Goal: Register for event/course

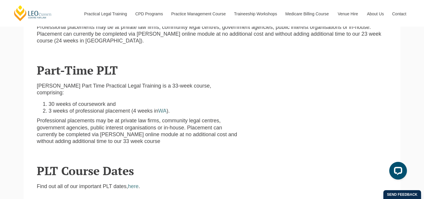
scroll to position [287, 0]
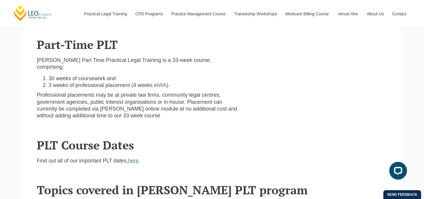
click at [130, 157] on link "here" at bounding box center [133, 160] width 11 height 6
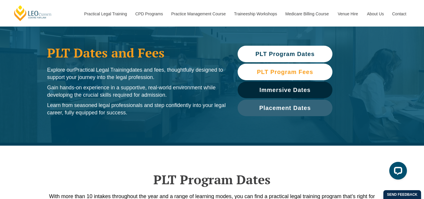
scroll to position [25, 0]
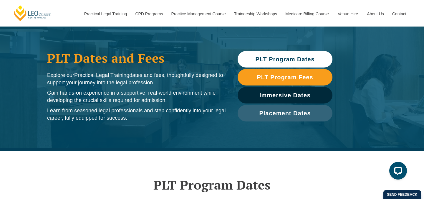
click at [261, 60] on span "PLT Program Dates" at bounding box center [284, 59] width 59 height 6
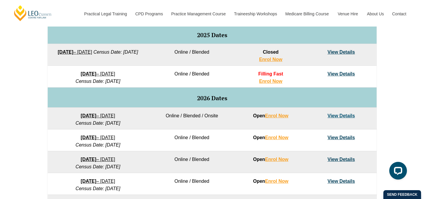
scroll to position [323, 0]
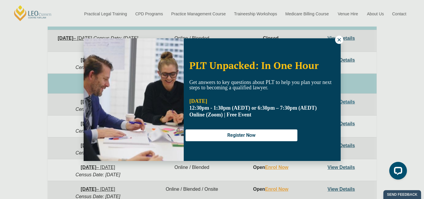
click at [337, 41] on icon at bounding box center [338, 39] width 5 height 5
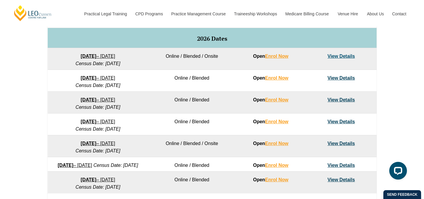
scroll to position [368, 0]
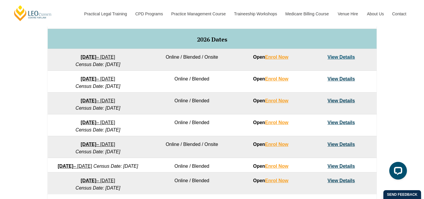
click at [331, 100] on link "View Details" at bounding box center [340, 100] width 27 height 5
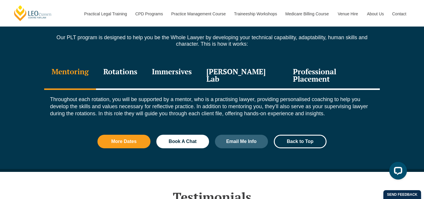
scroll to position [799, 0]
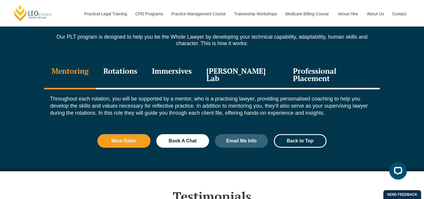
click at [139, 63] on div "Rotations" at bounding box center [120, 75] width 49 height 28
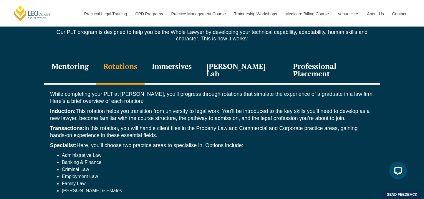
scroll to position [774, 0]
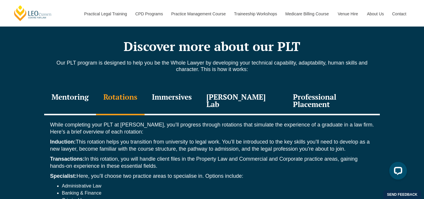
click at [171, 87] on div "Immersives" at bounding box center [172, 101] width 54 height 28
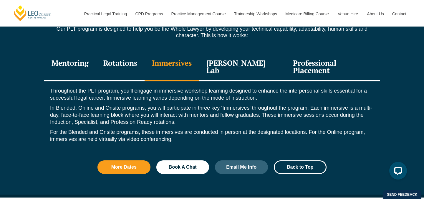
scroll to position [808, 0]
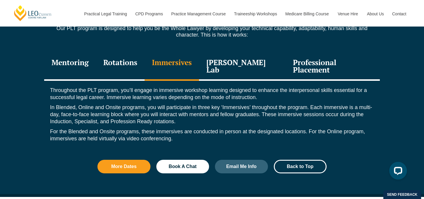
click at [123, 54] on div "Rotations" at bounding box center [120, 67] width 49 height 28
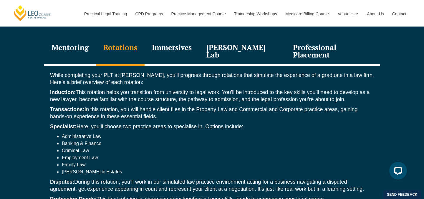
scroll to position [823, 0]
click at [190, 43] on div "Immersives" at bounding box center [172, 52] width 54 height 28
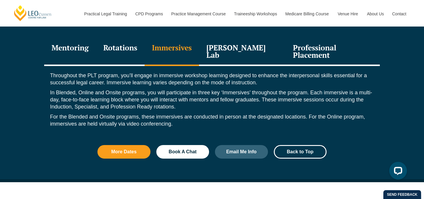
click at [231, 38] on div "[PERSON_NAME] Lab" at bounding box center [242, 52] width 87 height 28
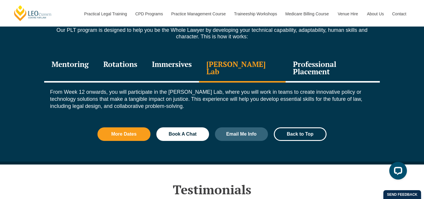
scroll to position [804, 0]
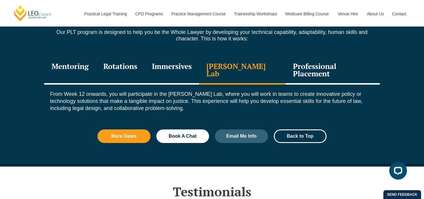
click at [300, 57] on div "Professional Placement" at bounding box center [333, 71] width 94 height 28
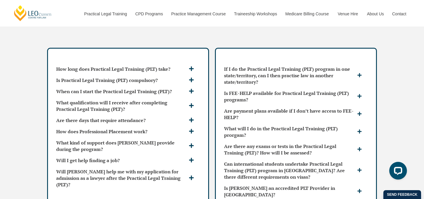
scroll to position [1742, 0]
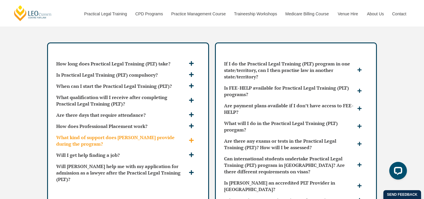
click at [192, 137] on icon at bounding box center [191, 139] width 5 height 5
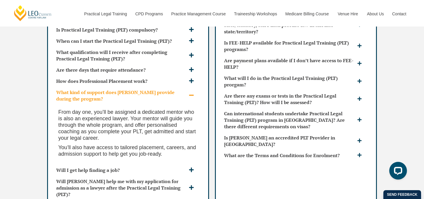
scroll to position [1789, 0]
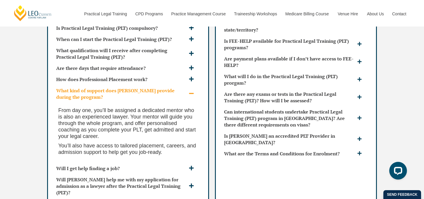
click at [191, 91] on icon at bounding box center [191, 93] width 5 height 5
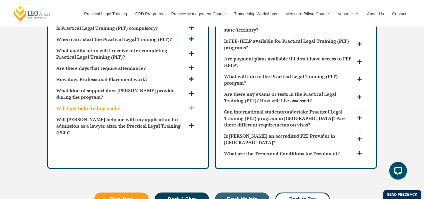
click at [191, 105] on icon at bounding box center [191, 107] width 5 height 5
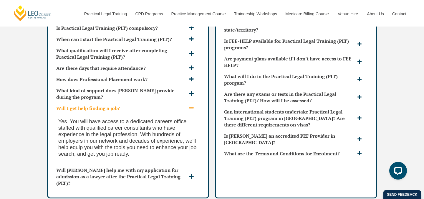
click at [192, 105] on icon at bounding box center [191, 107] width 5 height 5
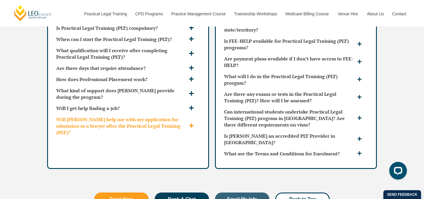
click at [196, 123] on span at bounding box center [192, 126] width 10 height 6
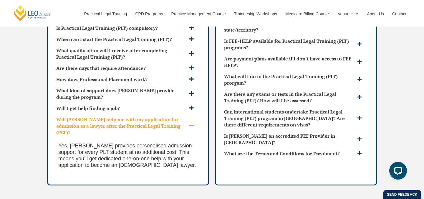
click at [194, 123] on span at bounding box center [192, 126] width 10 height 6
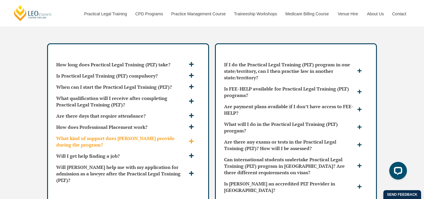
scroll to position [1743, 0]
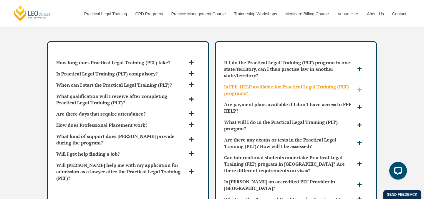
click at [343, 83] on h3 "Is FEE-HELP available for Practical Legal Training (PLT) programs?" at bounding box center [290, 89] width 132 height 13
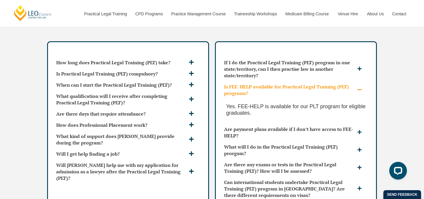
click at [343, 83] on h3 "Is FEE-HELP available for Practical Legal Training (PLT) programs?" at bounding box center [290, 89] width 132 height 13
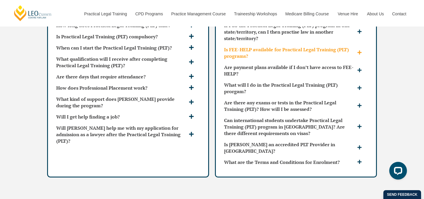
scroll to position [1787, 0]
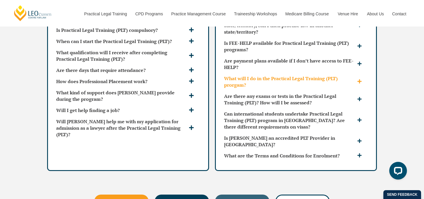
click at [341, 75] on h3 "What will I do in the Practical Legal Training (PLT) prorgam?" at bounding box center [290, 81] width 132 height 13
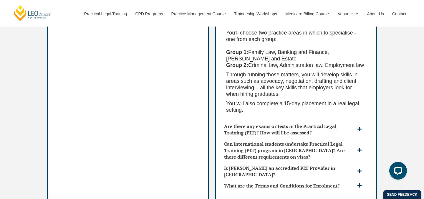
scroll to position [1962, 0]
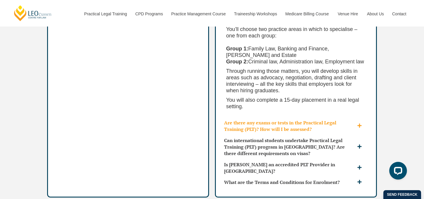
click at [329, 119] on h3 "Are there any exams or tests in the Practical Legal Training (PLT)? How will I …" at bounding box center [290, 125] width 132 height 13
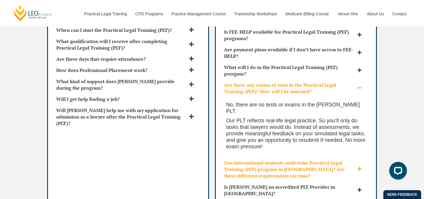
scroll to position [1804, 0]
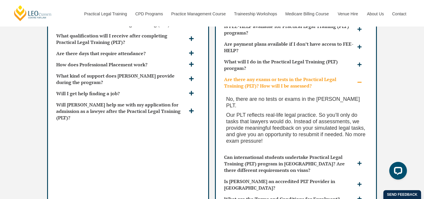
click at [360, 80] on icon at bounding box center [359, 82] width 5 height 5
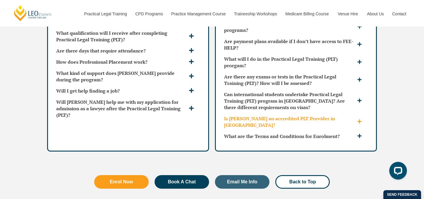
scroll to position [1808, 0]
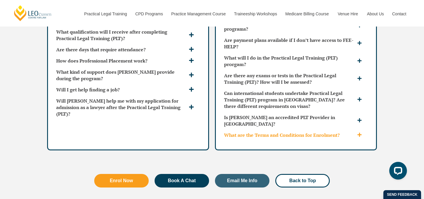
click at [359, 132] on icon at bounding box center [359, 134] width 4 height 4
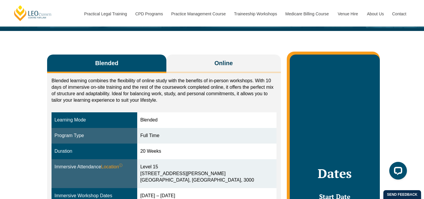
scroll to position [101, 0]
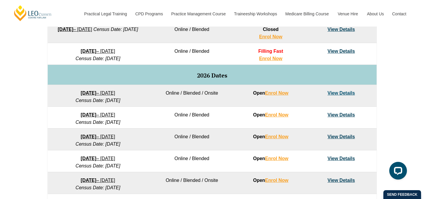
scroll to position [333, 0]
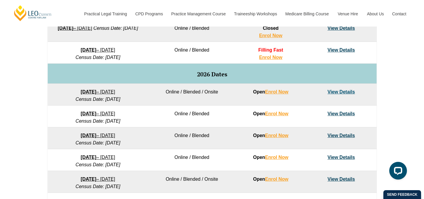
click at [337, 90] on link "View Details" at bounding box center [340, 91] width 27 height 5
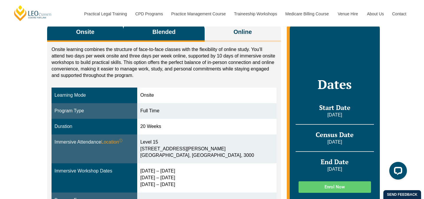
click at [173, 35] on span "Blended" at bounding box center [163, 32] width 23 height 8
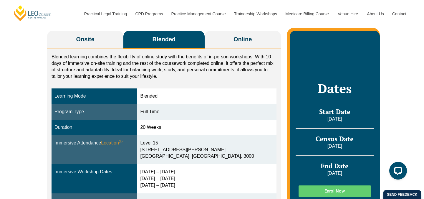
scroll to position [95, 0]
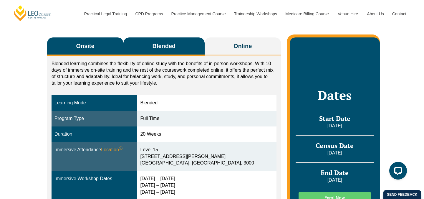
click at [110, 47] on button "Onsite" at bounding box center [85, 46] width 76 height 19
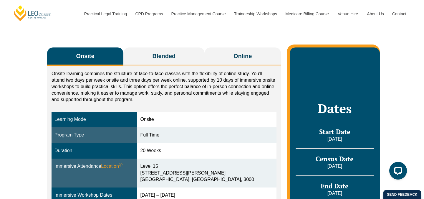
scroll to position [69, 0]
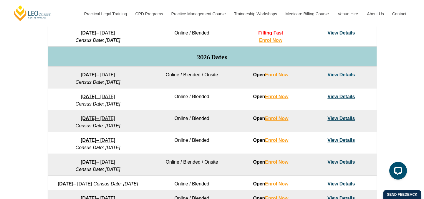
click at [350, 119] on link "View Details" at bounding box center [340, 118] width 27 height 5
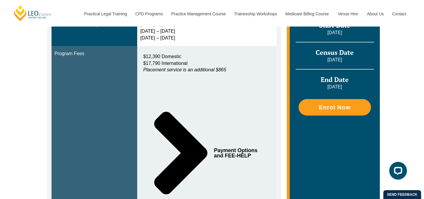
scroll to position [263, 0]
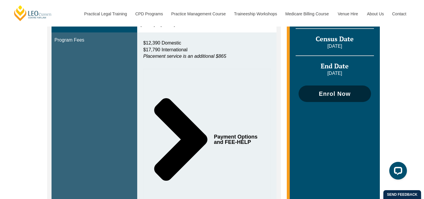
click at [318, 92] on link "Enrol Now" at bounding box center [334, 93] width 72 height 16
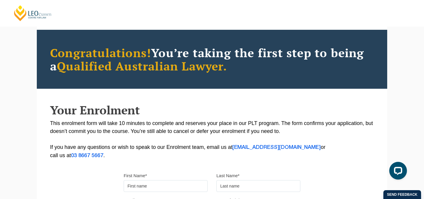
scroll to position [67, 0]
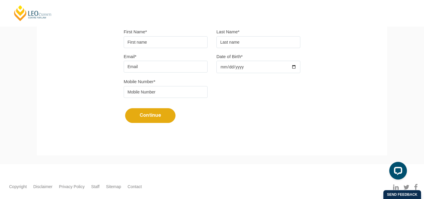
scroll to position [205, 0]
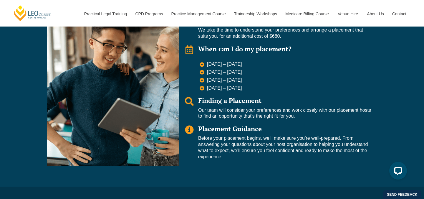
scroll to position [621, 0]
